Goal: Information Seeking & Learning: Learn about a topic

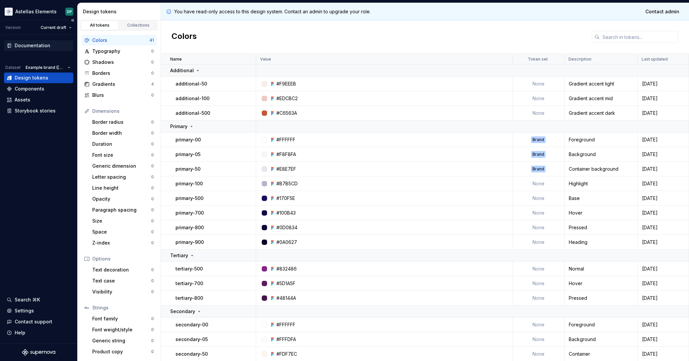
click at [45, 44] on div "Documentation" at bounding box center [33, 45] width 36 height 7
click at [41, 46] on div "Documentation" at bounding box center [33, 45] width 36 height 7
click at [42, 110] on div "Storybook stories" at bounding box center [35, 110] width 41 height 7
